Goal: Transaction & Acquisition: Purchase product/service

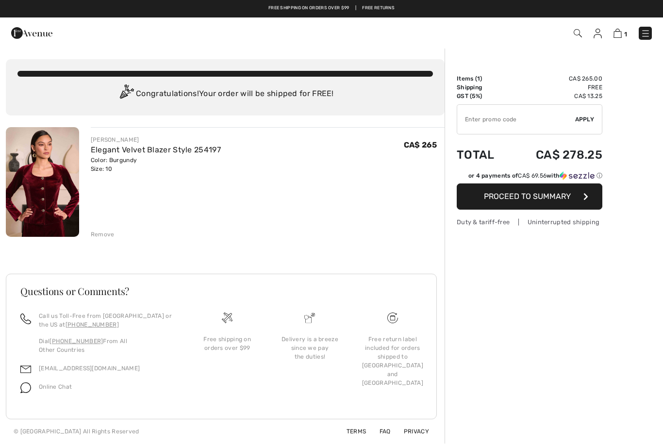
click at [573, 199] on button "Proceed to Summary" at bounding box center [529, 196] width 146 height 26
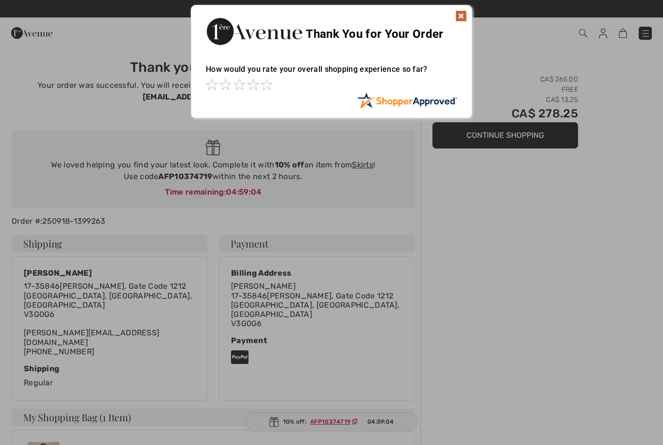
click at [456, 11] on img at bounding box center [461, 16] width 12 height 12
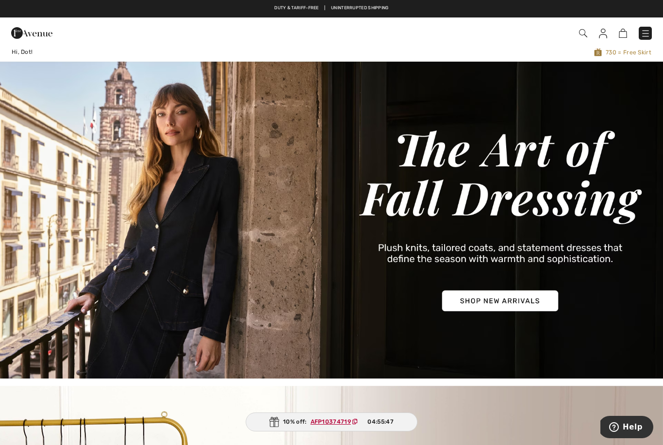
click at [605, 29] on img at bounding box center [603, 34] width 8 height 10
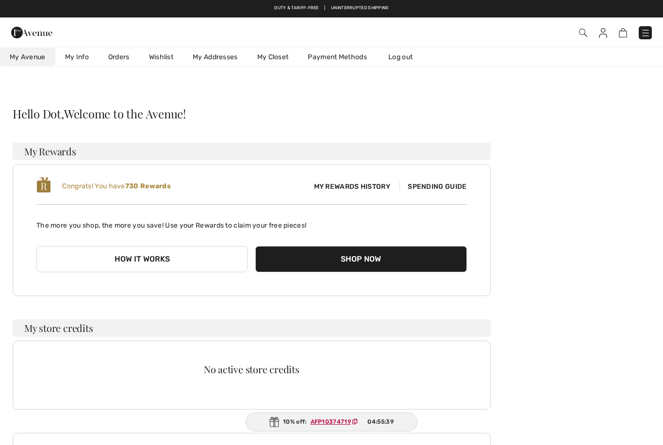
click at [124, 57] on link "Orders" at bounding box center [118, 57] width 41 height 18
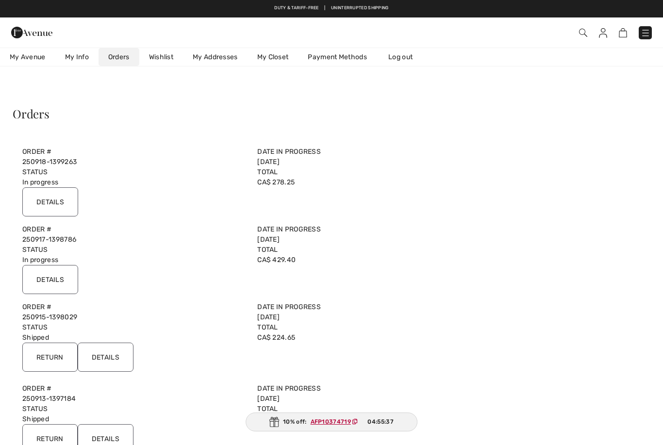
click at [44, 276] on input "Details" at bounding box center [50, 279] width 56 height 29
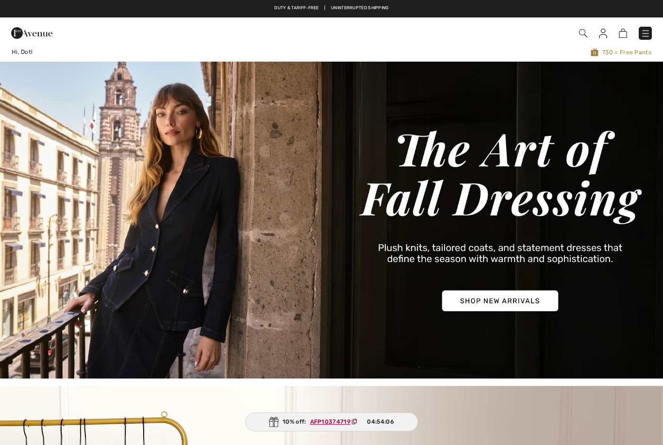
checkbox input "true"
click at [603, 30] on img at bounding box center [603, 34] width 8 height 10
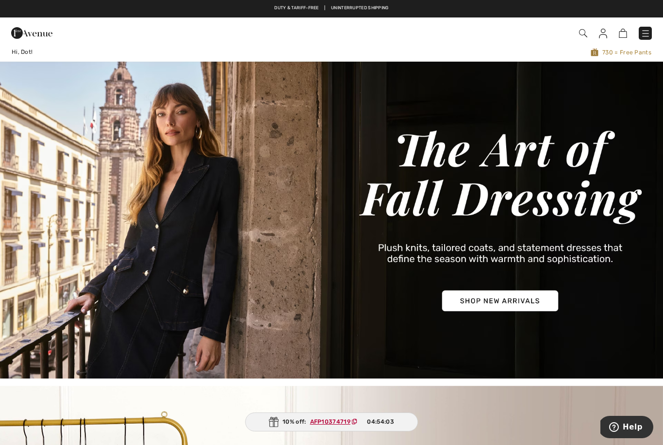
click at [602, 32] on img at bounding box center [603, 34] width 8 height 10
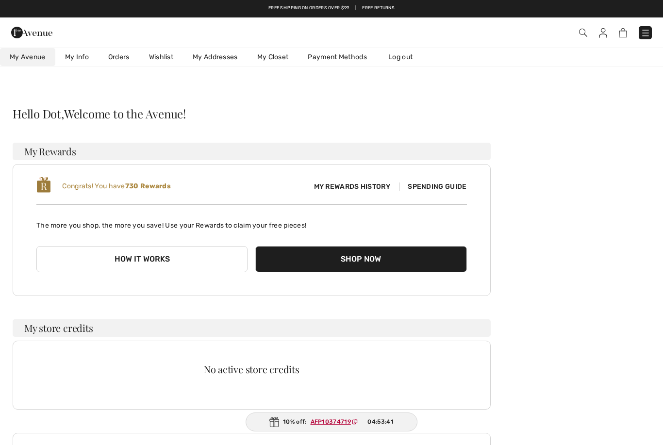
click at [125, 56] on link "Orders" at bounding box center [118, 57] width 41 height 18
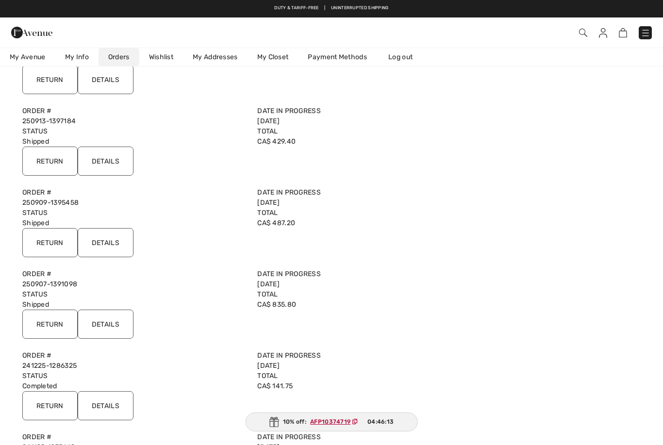
scroll to position [293, 0]
